Goal: Information Seeking & Learning: Learn about a topic

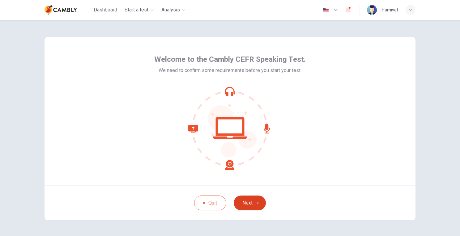
click at [254, 206] on button "Next" at bounding box center [250, 203] width 32 height 15
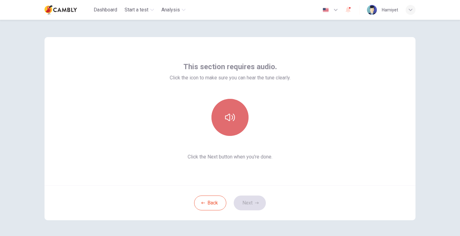
click at [226, 130] on button "button" at bounding box center [230, 117] width 37 height 37
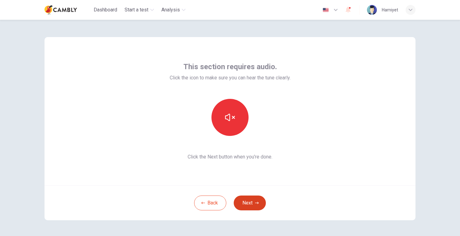
click at [251, 203] on button "Next" at bounding box center [250, 203] width 32 height 15
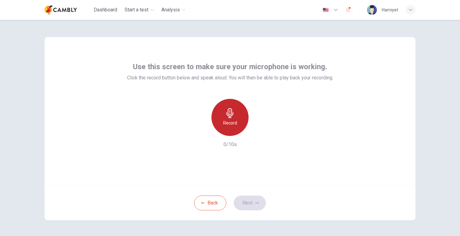
click at [231, 126] on h6 "Record" at bounding box center [230, 122] width 14 height 7
click at [233, 122] on h6 "Stop" at bounding box center [229, 122] width 9 height 7
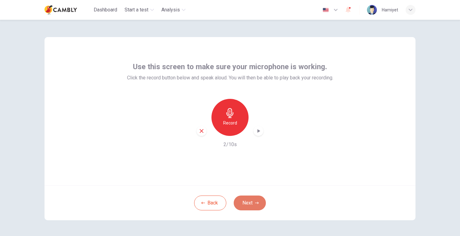
click at [252, 199] on button "Next" at bounding box center [250, 203] width 32 height 15
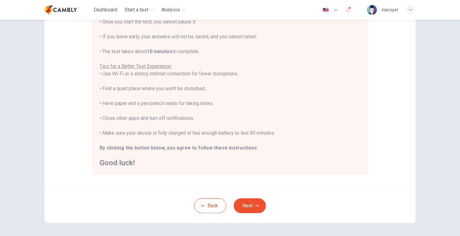
scroll to position [85, 0]
click at [252, 203] on button "Next" at bounding box center [250, 204] width 32 height 15
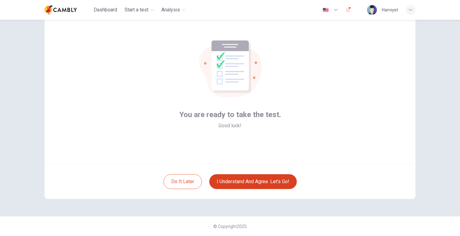
scroll to position [21, 0]
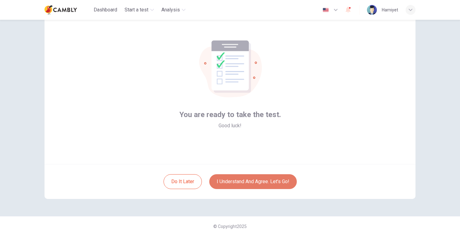
click at [242, 186] on button "I understand and agree. Let’s go!" at bounding box center [253, 181] width 88 height 15
click at [271, 182] on button "I understand and agree. Let’s go!" at bounding box center [253, 181] width 88 height 15
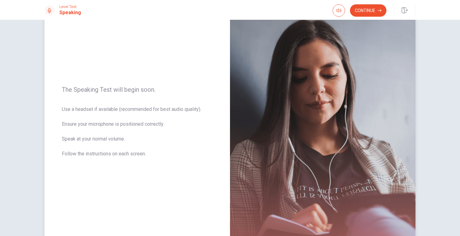
scroll to position [41, 0]
click at [366, 16] on button "Continue" at bounding box center [368, 10] width 36 height 12
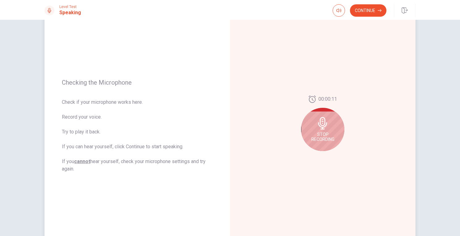
click at [332, 127] on div "Stop Recording" at bounding box center [322, 129] width 43 height 43
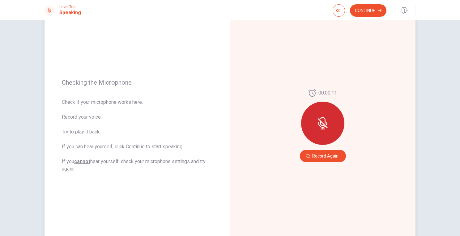
click at [325, 127] on icon at bounding box center [322, 125] width 8 height 6
click at [324, 156] on button "Record Again" at bounding box center [323, 156] width 46 height 12
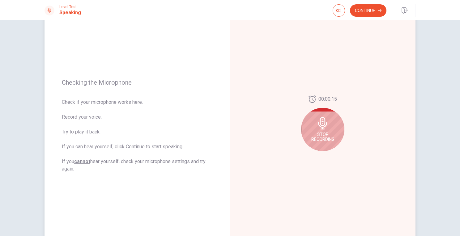
click at [322, 136] on span "Stop Recording" at bounding box center [322, 137] width 23 height 10
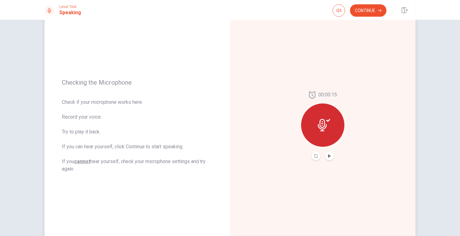
click at [327, 157] on button "Play Audio" at bounding box center [329, 156] width 9 height 9
click at [317, 156] on icon "Record Again" at bounding box center [316, 156] width 4 height 4
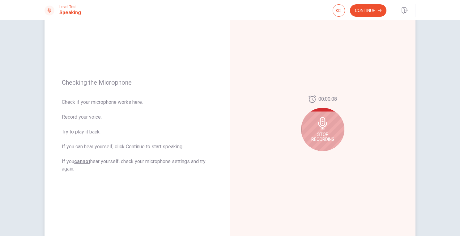
click at [331, 138] on span "Stop Recording" at bounding box center [322, 137] width 23 height 10
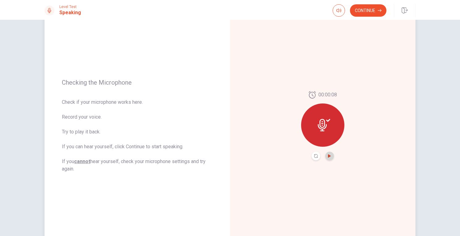
click at [329, 157] on icon "Play Audio" at bounding box center [329, 156] width 3 height 4
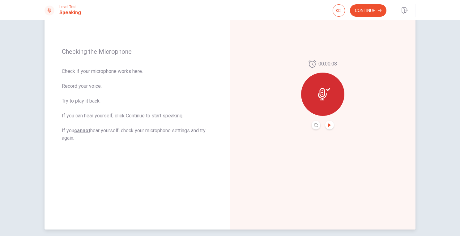
scroll to position [98, 0]
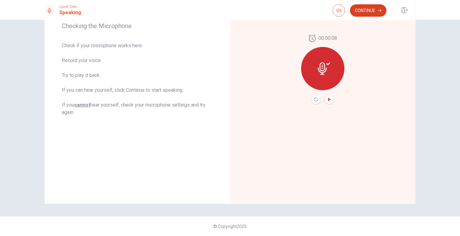
click at [366, 11] on button "Continue" at bounding box center [368, 10] width 36 height 12
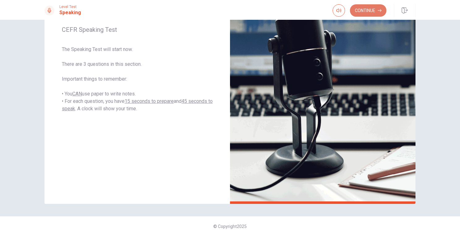
click at [375, 11] on button "Continue" at bounding box center [368, 10] width 36 height 12
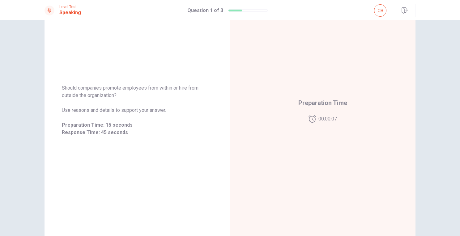
scroll to position [56, 0]
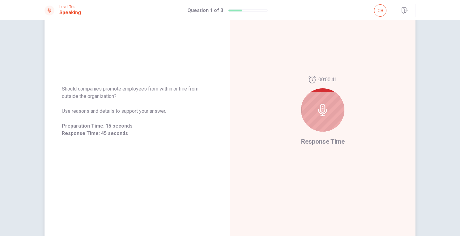
drag, startPoint x: 62, startPoint y: 88, endPoint x: 127, endPoint y: 97, distance: 66.1
click at [128, 97] on span "Should companies promote employees from within or hire from outside the organiz…" at bounding box center [137, 92] width 151 height 15
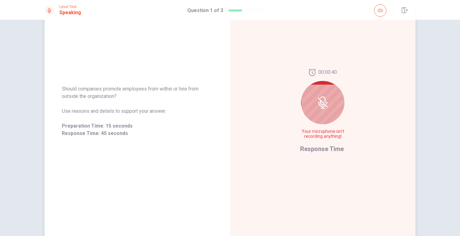
drag, startPoint x: 115, startPoint y: 97, endPoint x: 93, endPoint y: 96, distance: 22.0
click at [93, 96] on span "Should companies promote employees from within or hire from outside the organiz…" at bounding box center [137, 92] width 151 height 15
drag, startPoint x: 75, startPoint y: 111, endPoint x: 125, endPoint y: 112, distance: 50.1
click at [125, 112] on span "Use reasons and details to support your answer." at bounding box center [137, 111] width 151 height 7
click at [310, 149] on span "Response Time" at bounding box center [322, 148] width 44 height 7
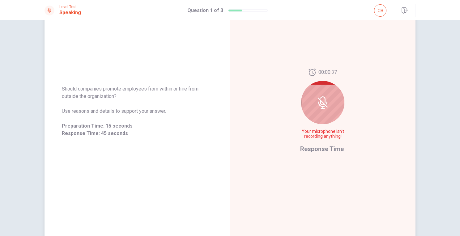
click at [317, 104] on icon at bounding box center [323, 102] width 12 height 12
click at [321, 101] on icon at bounding box center [323, 103] width 10 height 10
click at [382, 12] on icon "button" at bounding box center [380, 10] width 5 height 5
click at [320, 100] on icon at bounding box center [323, 103] width 10 height 10
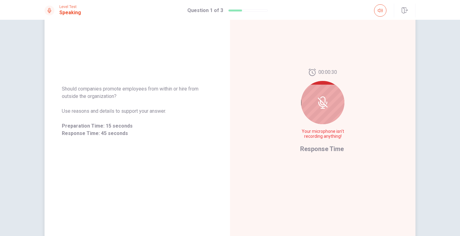
click at [330, 152] on div "00:00:30 Your microphone isn't recording anything! Response Time" at bounding box center [322, 111] width 45 height 85
click at [111, 133] on span "Response Time: 45 seconds" at bounding box center [137, 133] width 151 height 7
click at [322, 104] on icon at bounding box center [323, 102] width 12 height 12
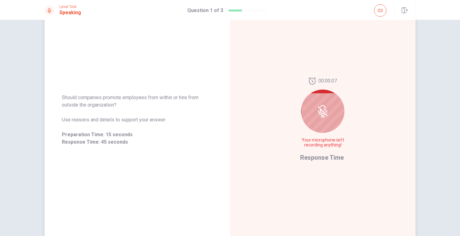
scroll to position [42, 0]
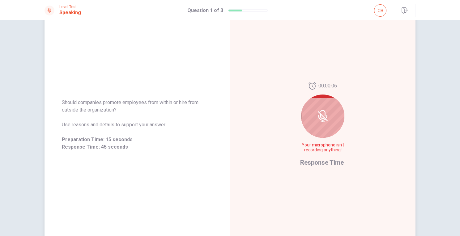
click at [318, 118] on icon at bounding box center [323, 116] width 12 height 12
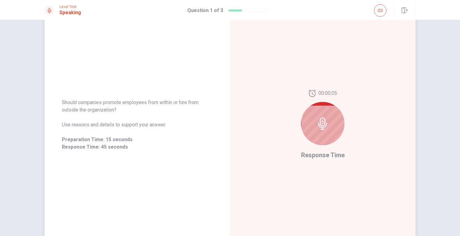
click at [318, 118] on icon at bounding box center [323, 124] width 12 height 12
click at [339, 128] on div at bounding box center [322, 123] width 43 height 43
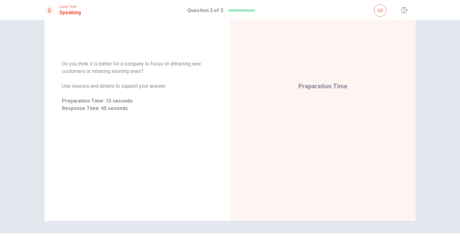
scroll to position [87, 0]
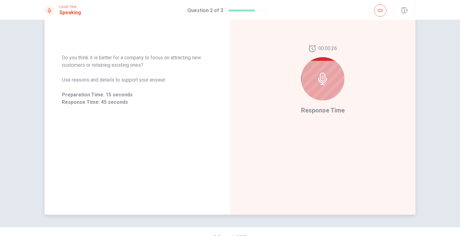
click at [329, 91] on div at bounding box center [322, 78] width 43 height 43
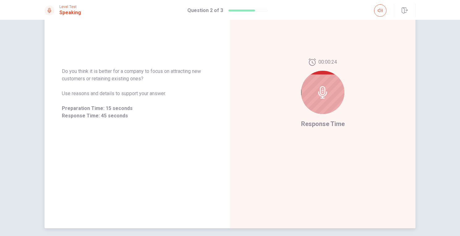
scroll to position [67, 0]
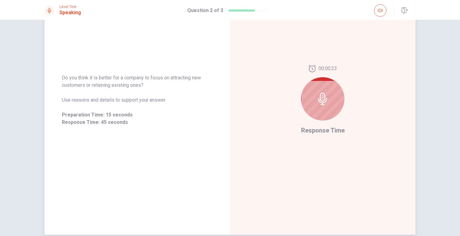
click at [328, 96] on icon at bounding box center [323, 99] width 12 height 12
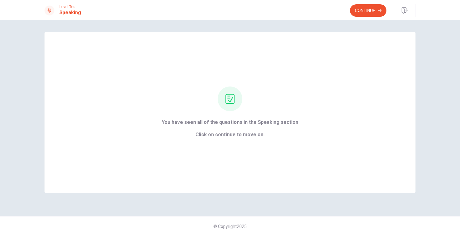
scroll to position [0, 0]
click at [359, 15] on button "Continue" at bounding box center [368, 10] width 36 height 12
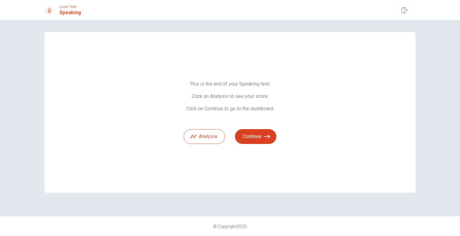
click at [268, 136] on icon "button" at bounding box center [267, 137] width 6 height 4
